Goal: Task Accomplishment & Management: Use online tool/utility

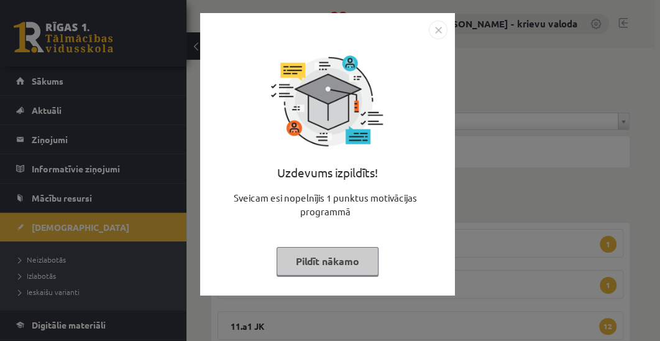
click at [344, 262] on button "Pildīt nākamo" at bounding box center [328, 261] width 102 height 29
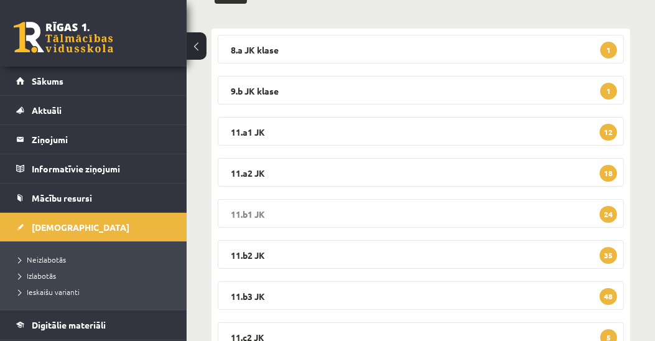
scroll to position [213, 0]
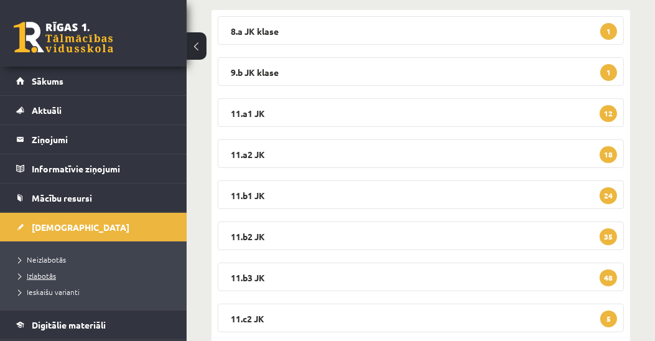
click at [44, 275] on span "Izlabotās" at bounding box center [37, 275] width 37 height 10
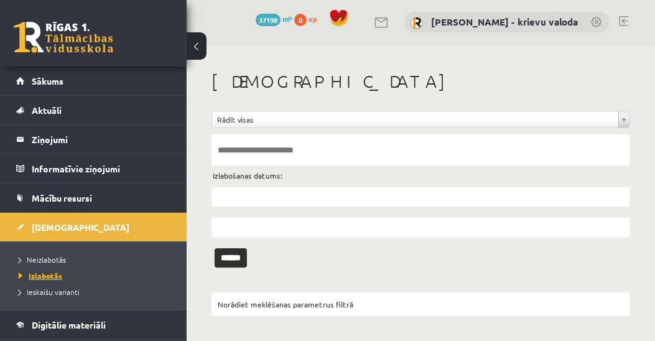
scroll to position [1, 0]
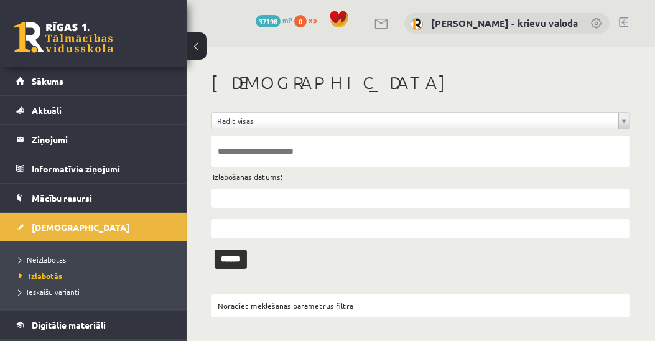
click at [231, 152] on input "text" at bounding box center [420, 151] width 418 height 31
type input "**********"
click at [215, 249] on input "******" at bounding box center [231, 258] width 32 height 19
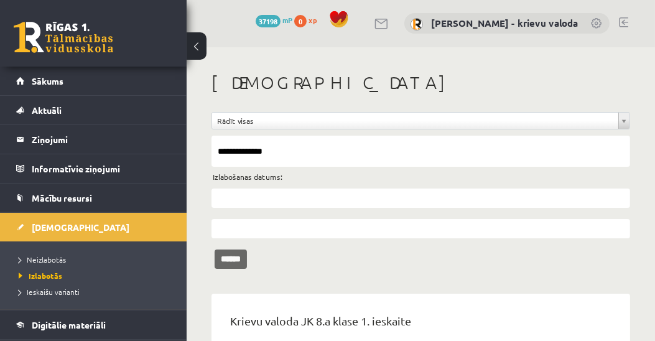
click at [230, 258] on input "******" at bounding box center [231, 258] width 32 height 19
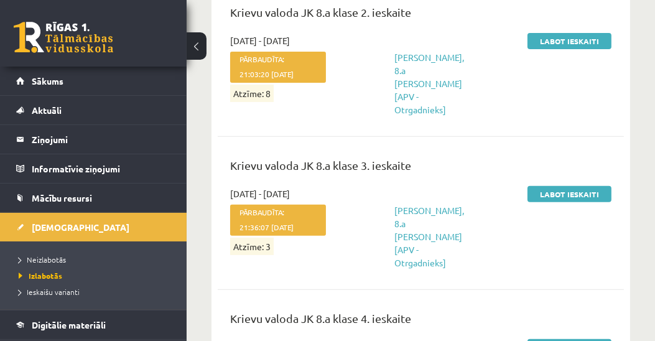
scroll to position [533, 0]
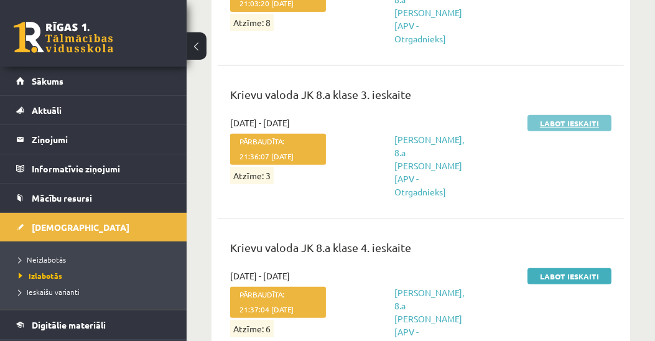
click at [563, 115] on link "Labot ieskaiti" at bounding box center [569, 123] width 84 height 16
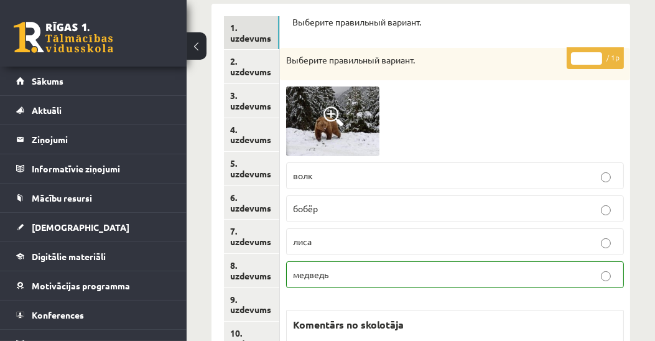
scroll to position [213, 0]
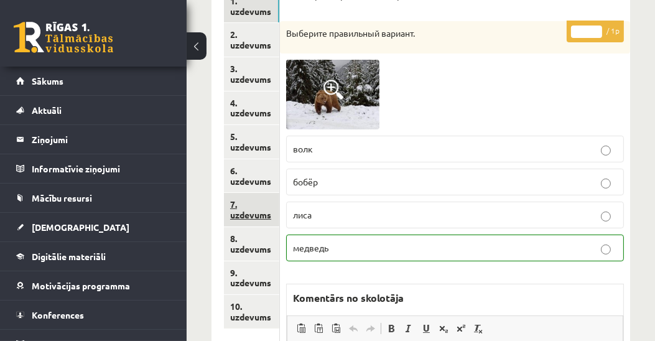
click at [246, 212] on link "7. uzdevums" at bounding box center [251, 210] width 55 height 34
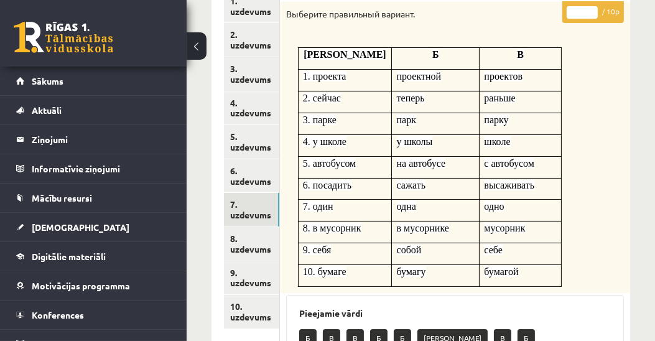
drag, startPoint x: 580, startPoint y: 13, endPoint x: 571, endPoint y: 14, distance: 8.1
click at [571, 14] on input "*" at bounding box center [581, 12] width 31 height 12
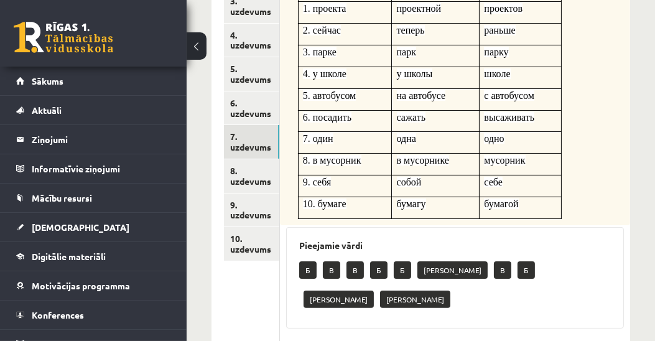
scroll to position [284, 0]
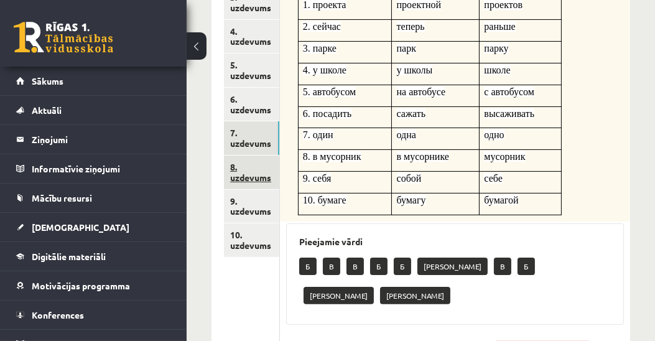
type input "**"
click at [254, 177] on link "8. uzdevums" at bounding box center [251, 172] width 55 height 34
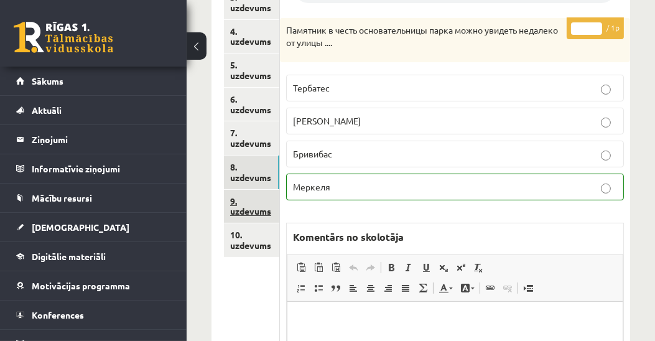
scroll to position [0, 0]
click at [249, 210] on link "9. uzdevums" at bounding box center [251, 207] width 55 height 34
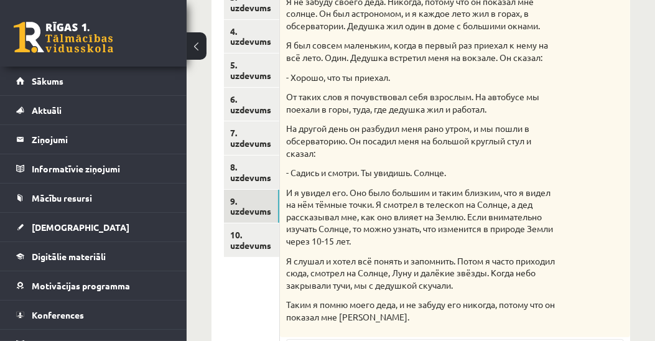
scroll to position [213, 0]
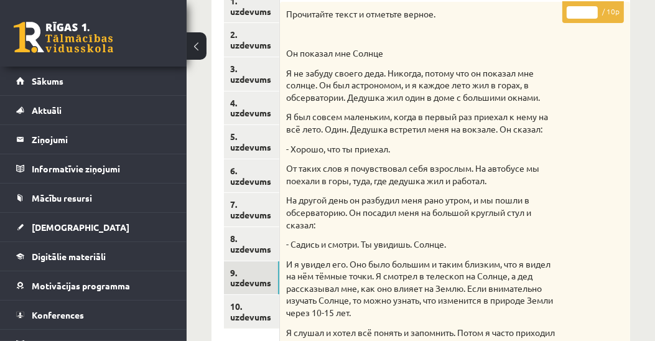
drag, startPoint x: 583, startPoint y: 14, endPoint x: 567, endPoint y: 14, distance: 16.2
click at [567, 14] on input "*" at bounding box center [581, 12] width 31 height 12
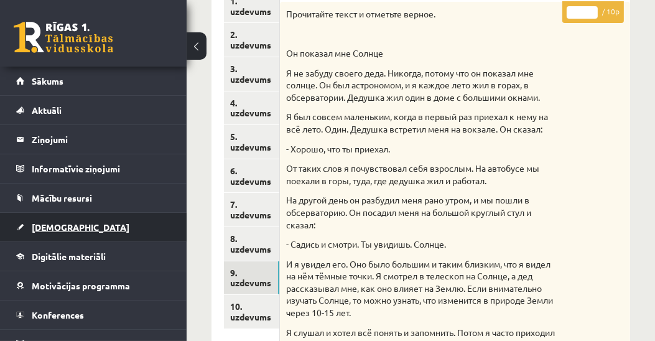
type input "*"
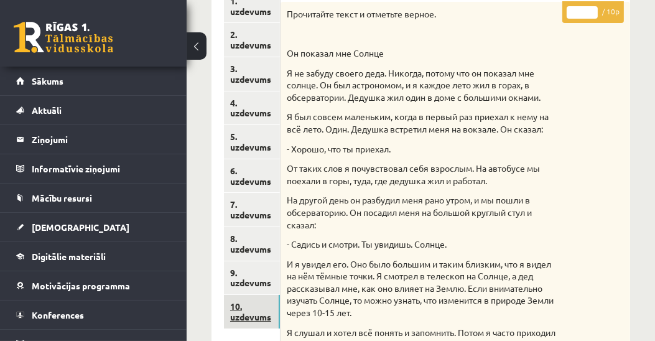
click at [247, 317] on link "10. uzdevums" at bounding box center [252, 312] width 56 height 34
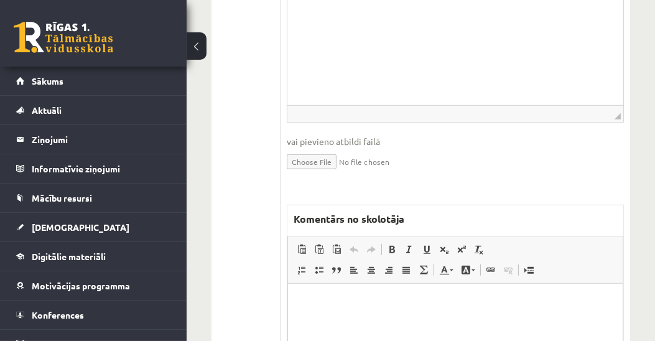
scroll to position [749, 0]
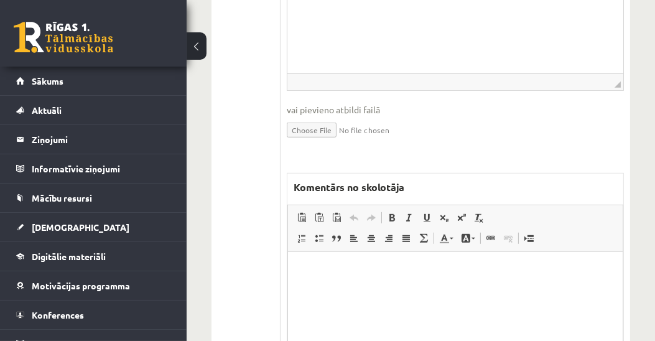
click at [608, 267] on p "Визуальный текстовый редактор, wiswyg-editor-47024759417260-1758044500-958" at bounding box center [455, 270] width 310 height 13
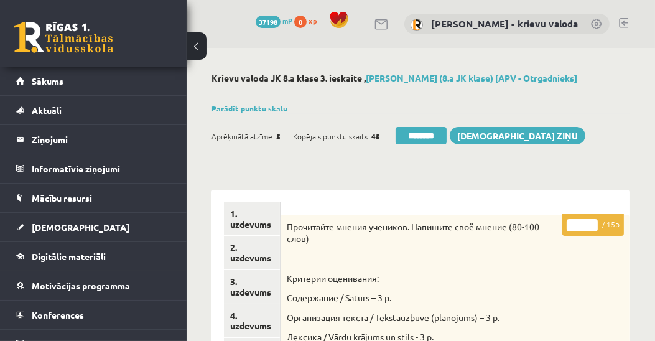
scroll to position [0, 0]
drag, startPoint x: 580, startPoint y: 226, endPoint x: 571, endPoint y: 224, distance: 9.5
click at [571, 224] on input "*" at bounding box center [581, 225] width 31 height 12
type input "**"
click at [255, 226] on link "1. uzdevums" at bounding box center [251, 219] width 55 height 34
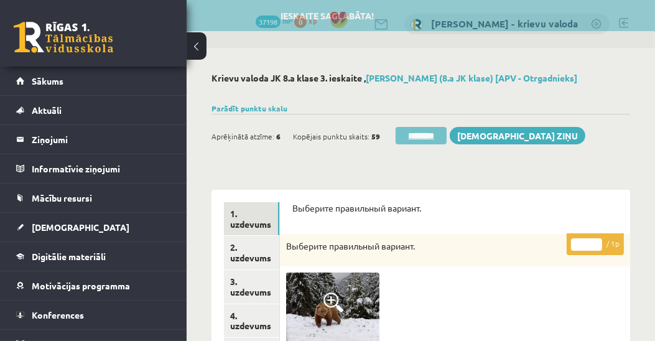
click at [433, 137] on input "********" at bounding box center [420, 135] width 51 height 17
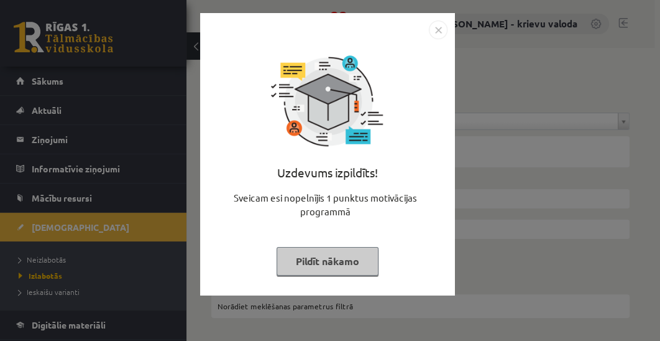
click at [335, 262] on button "Pildīt nākamo" at bounding box center [328, 261] width 102 height 29
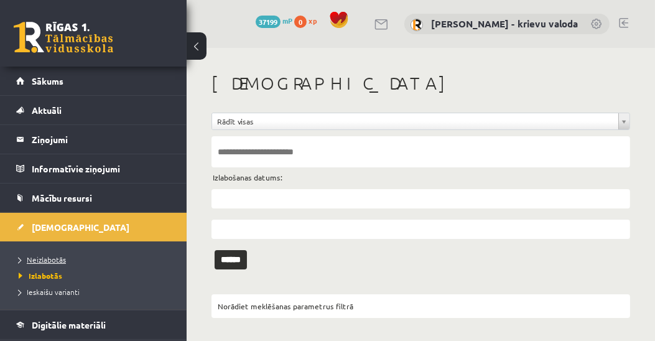
click at [47, 254] on link "Neizlabotās" at bounding box center [96, 259] width 155 height 11
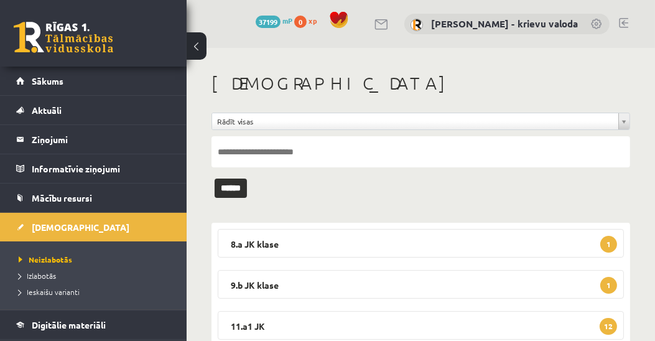
click at [624, 21] on link at bounding box center [623, 23] width 9 height 10
